Goal: Task Accomplishment & Management: Manage account settings

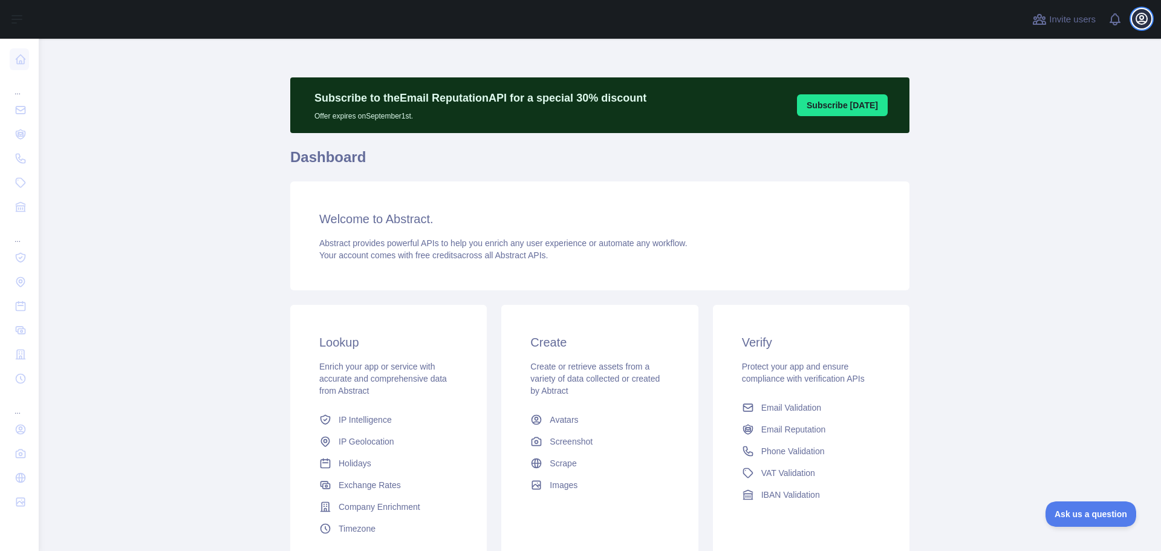
click at [1141, 19] on icon "button" at bounding box center [1141, 18] width 15 height 15
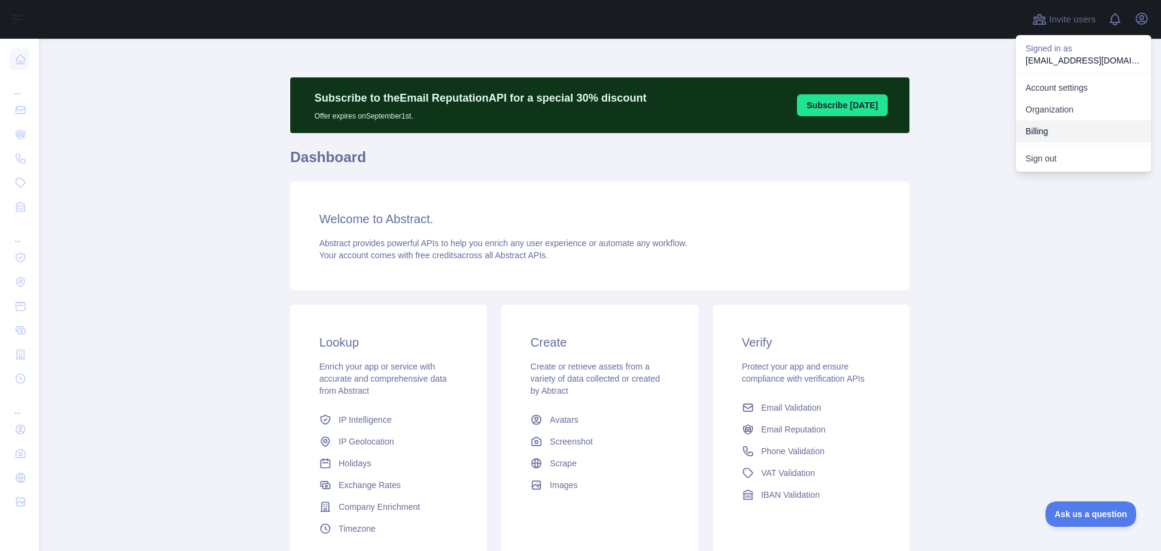
click at [1045, 131] on button "Billing" at bounding box center [1082, 131] width 135 height 22
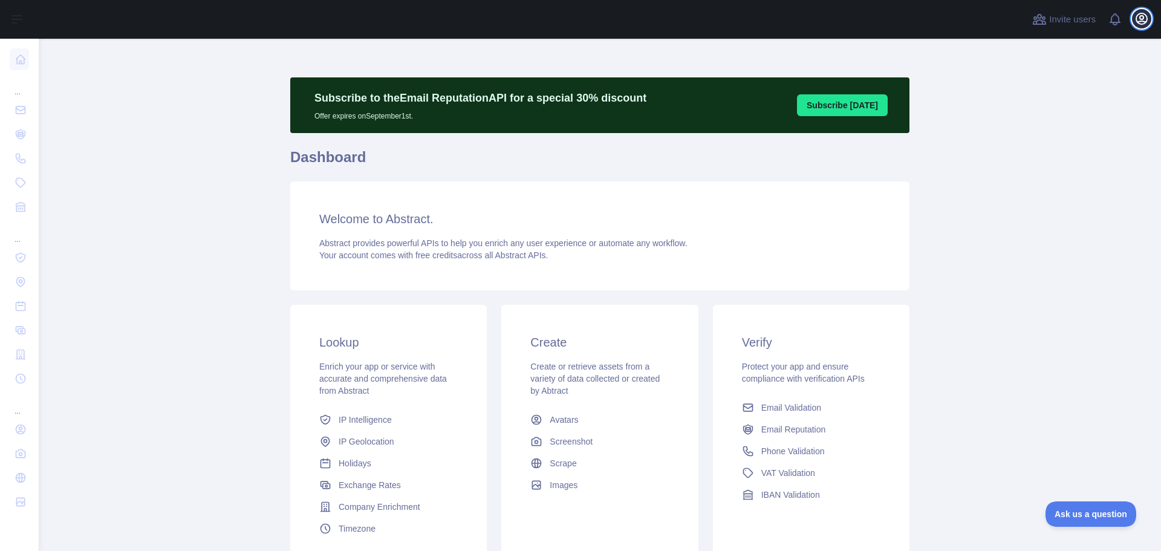
click at [1140, 22] on icon "button" at bounding box center [1141, 18] width 11 height 11
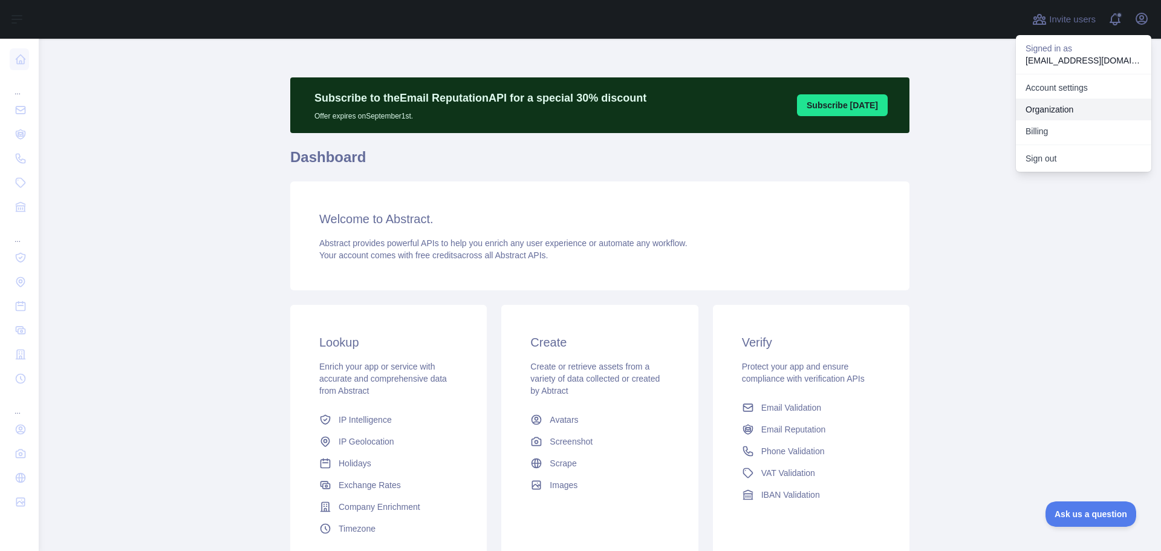
click at [1075, 109] on link "Organization" at bounding box center [1082, 110] width 135 height 22
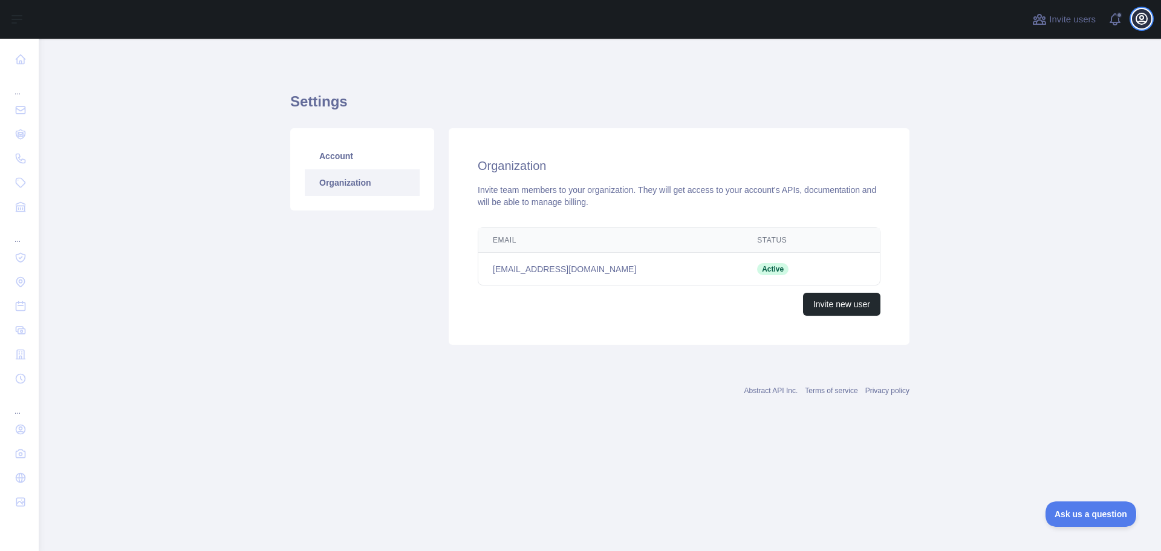
click at [1145, 22] on icon "button" at bounding box center [1141, 18] width 11 height 11
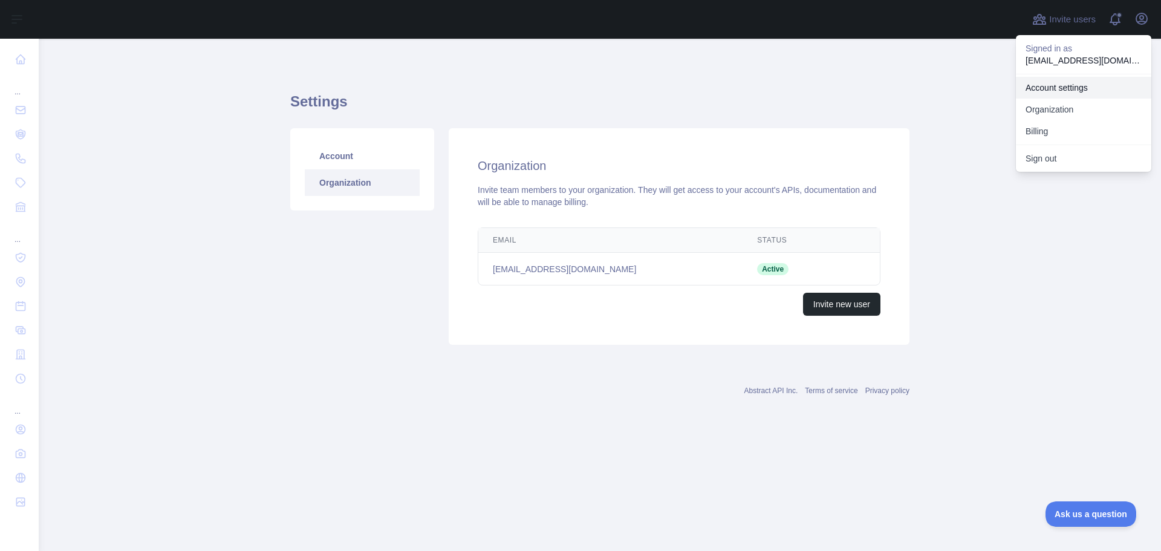
click at [1068, 87] on link "Account settings" at bounding box center [1082, 88] width 135 height 22
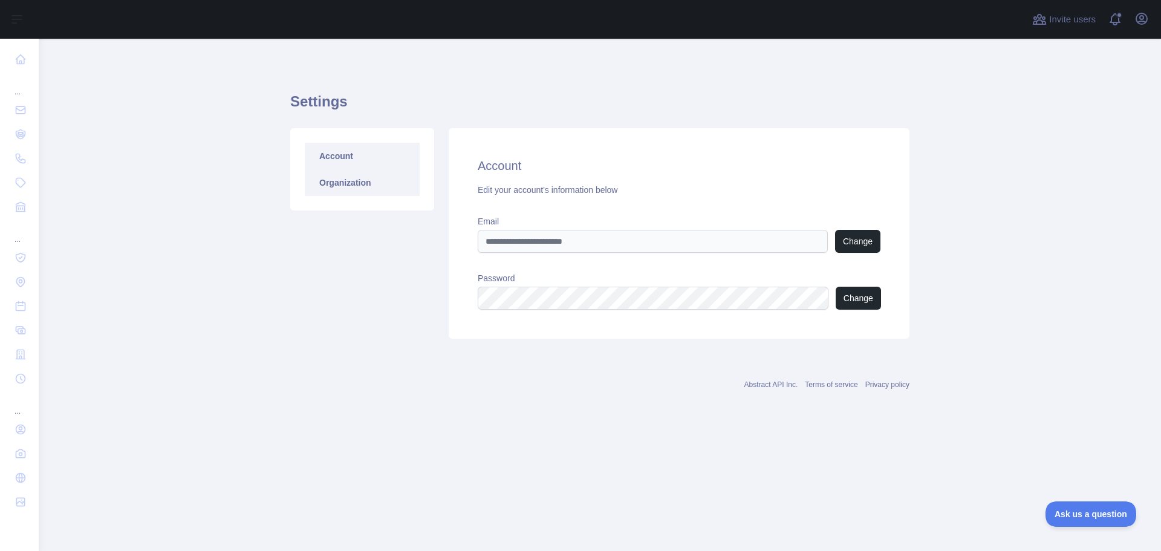
click at [354, 184] on link "Organization" at bounding box center [362, 182] width 115 height 27
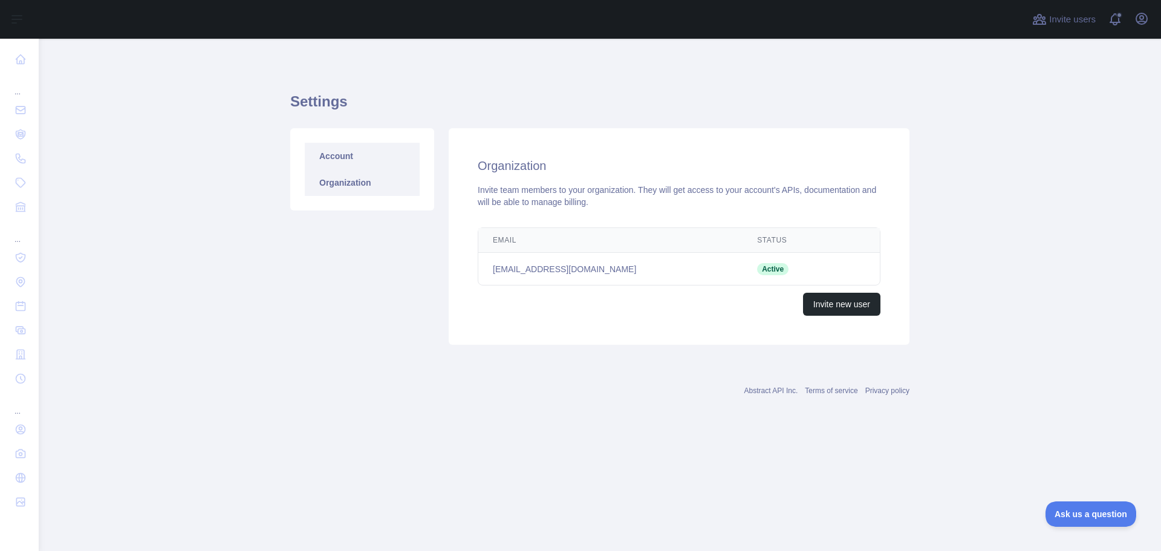
click at [352, 158] on link "Account" at bounding box center [362, 156] width 115 height 27
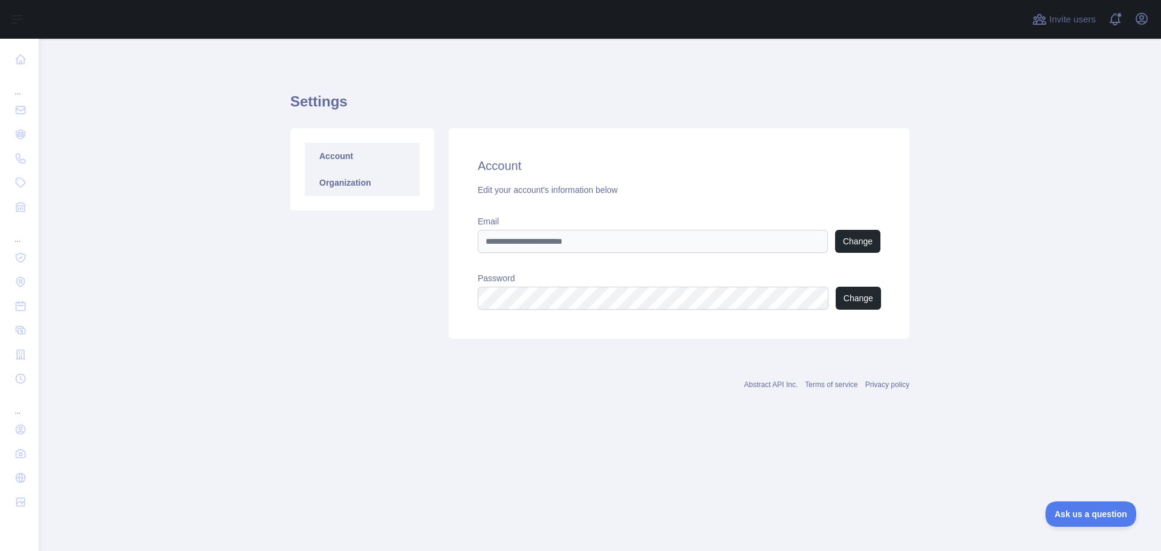
click at [342, 184] on link "Organization" at bounding box center [362, 182] width 115 height 27
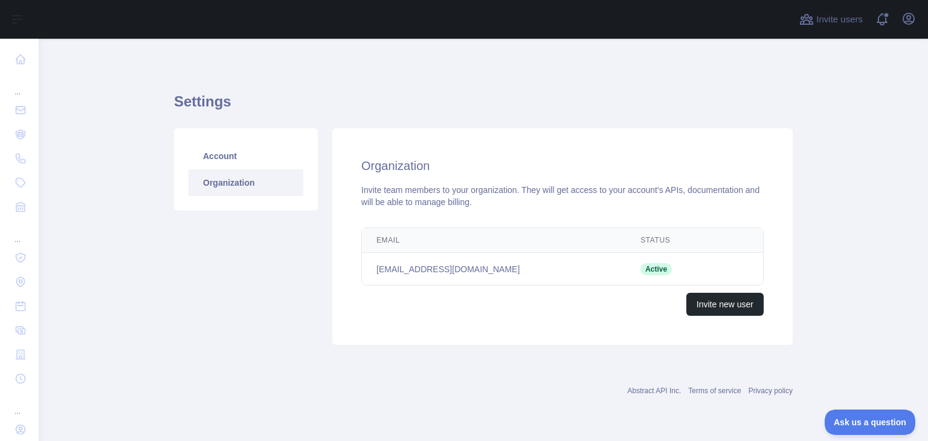
click at [190, 287] on div "Account Organization" at bounding box center [246, 236] width 158 height 216
